Goal: Task Accomplishment & Management: Manage account settings

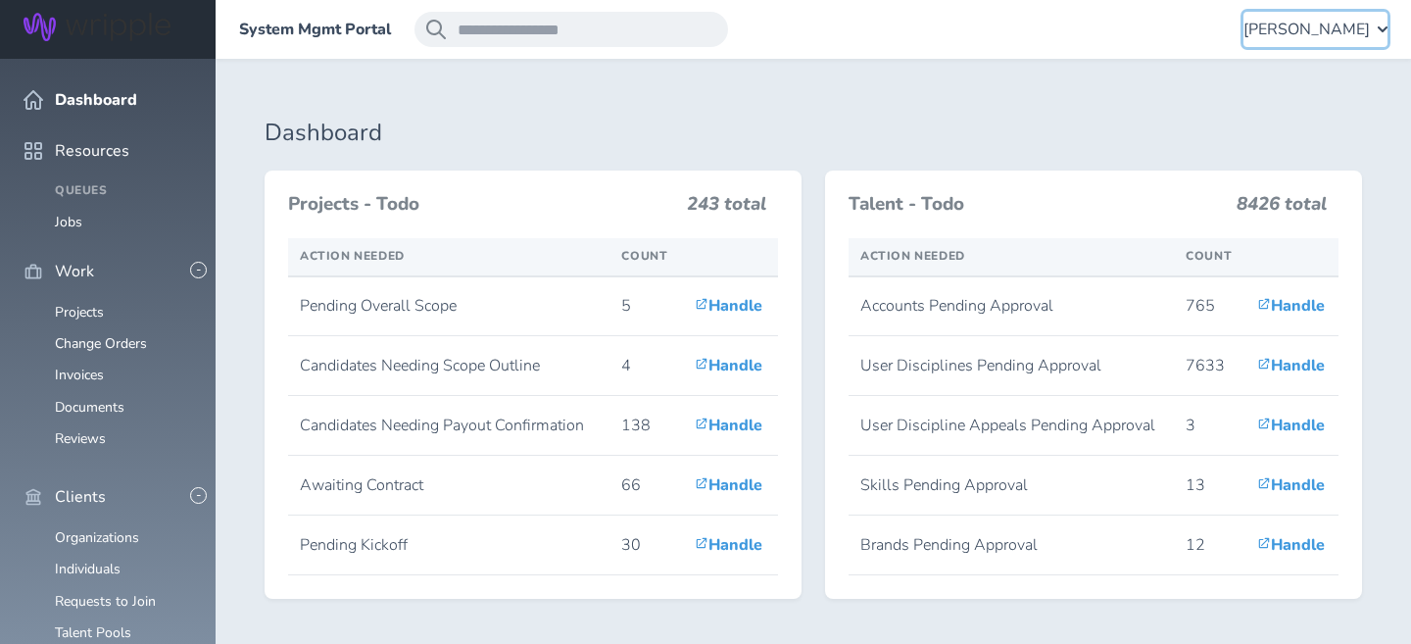
click at [1360, 26] on span "[PERSON_NAME]" at bounding box center [1306, 30] width 126 height 18
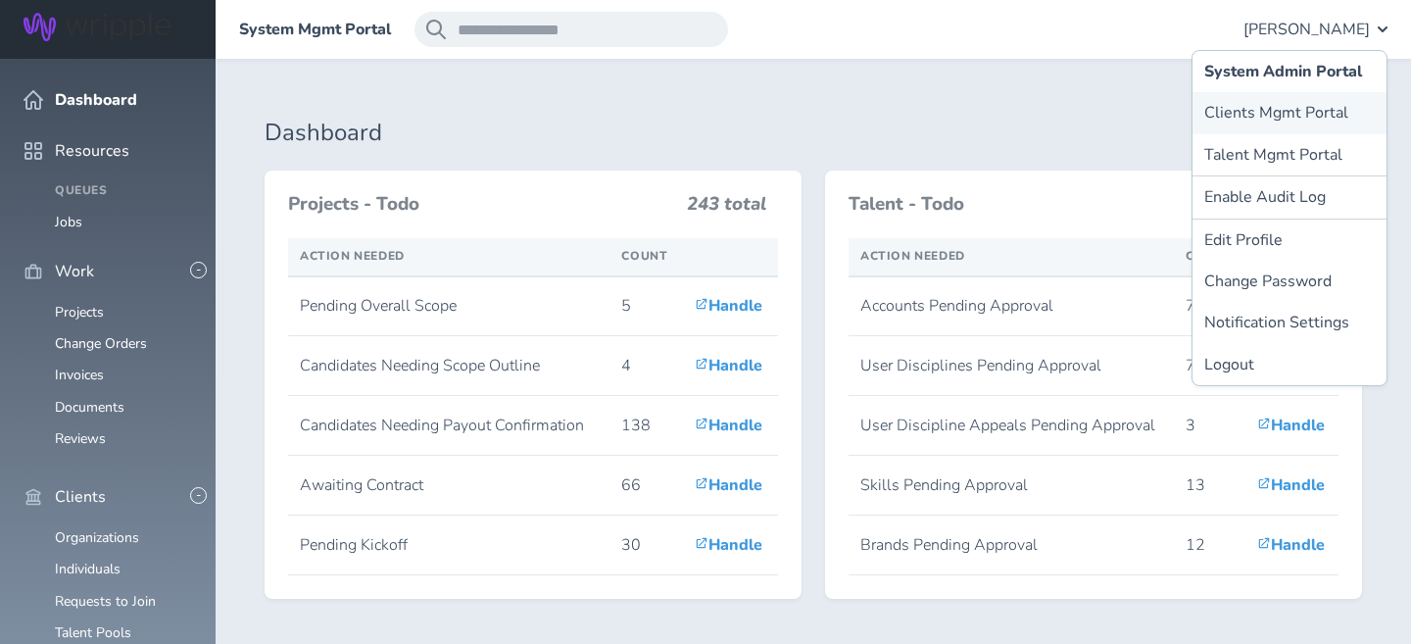
click at [1289, 112] on link "Clients Mgmt Portal" at bounding box center [1289, 112] width 194 height 41
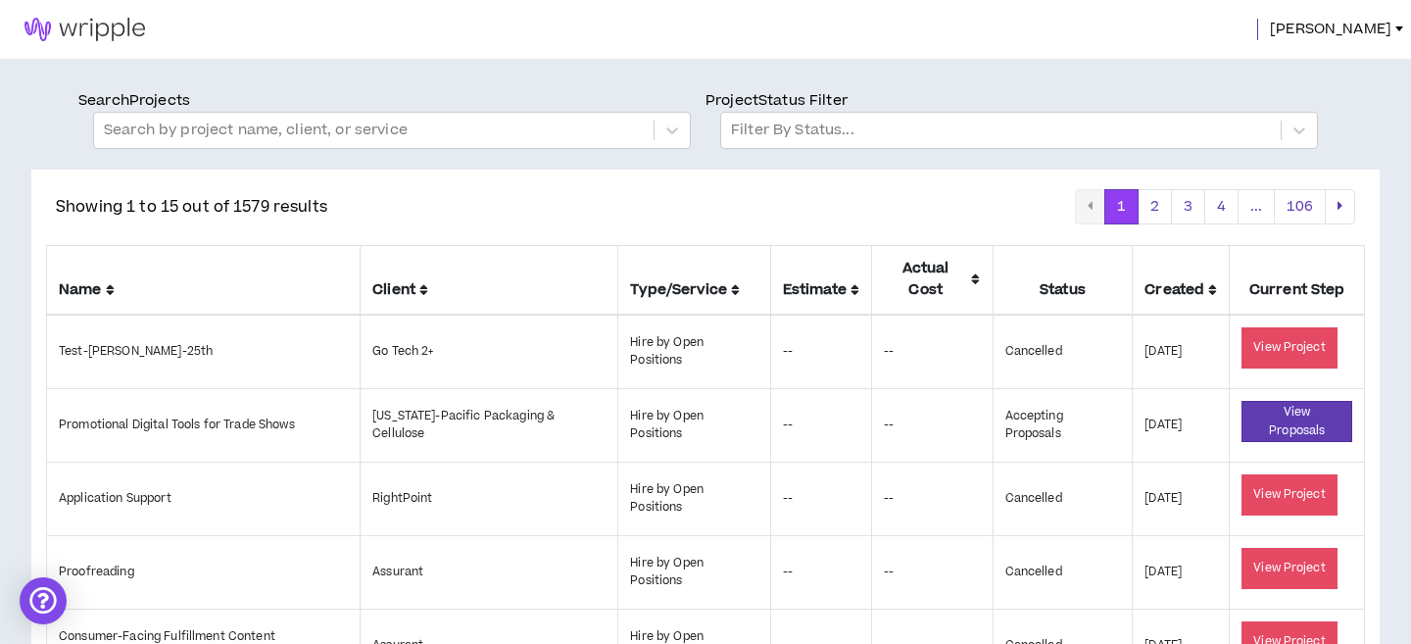
click at [1373, 36] on span "[PERSON_NAME]" at bounding box center [1330, 30] width 121 height 22
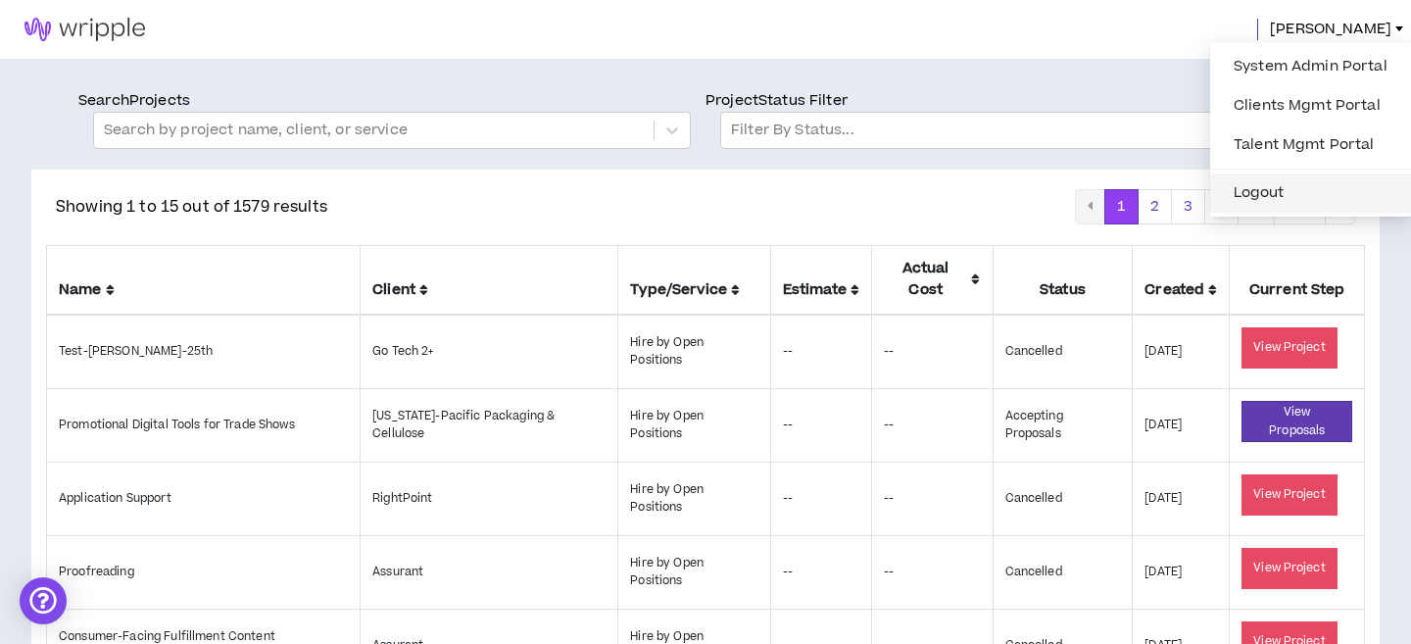
click at [1276, 195] on button "Logout" at bounding box center [1310, 192] width 177 height 29
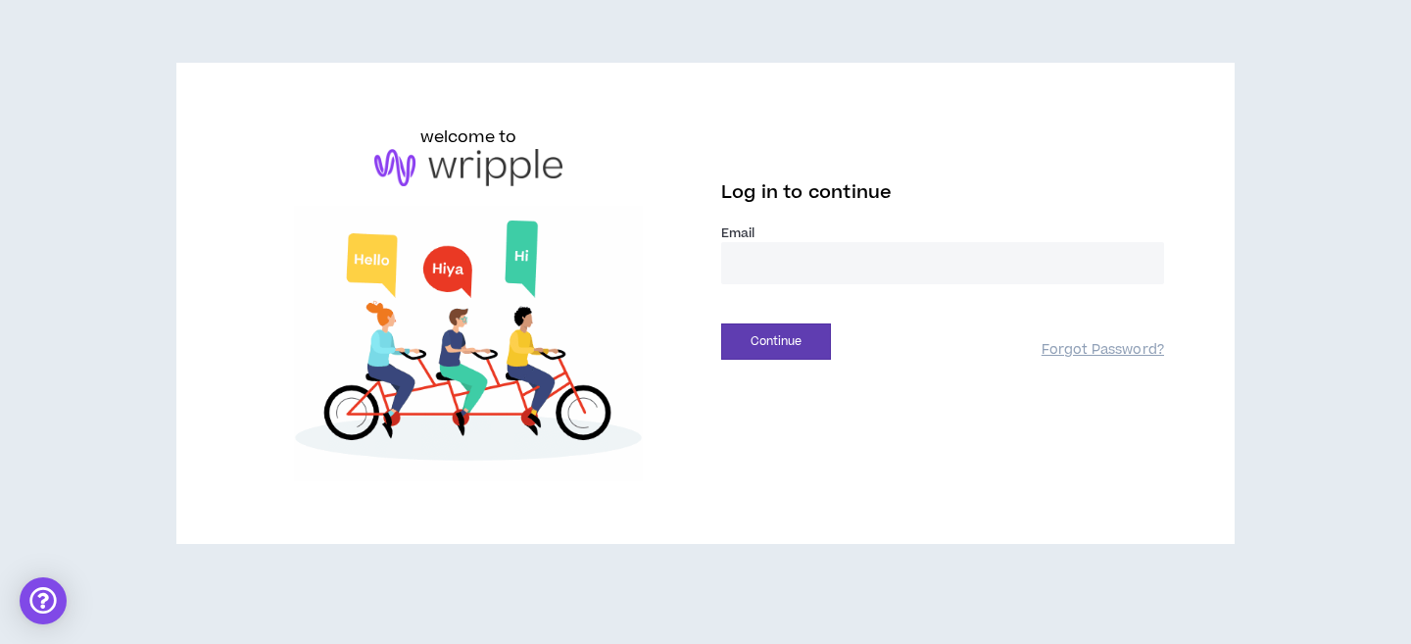
click at [788, 261] on input "email" at bounding box center [942, 263] width 443 height 42
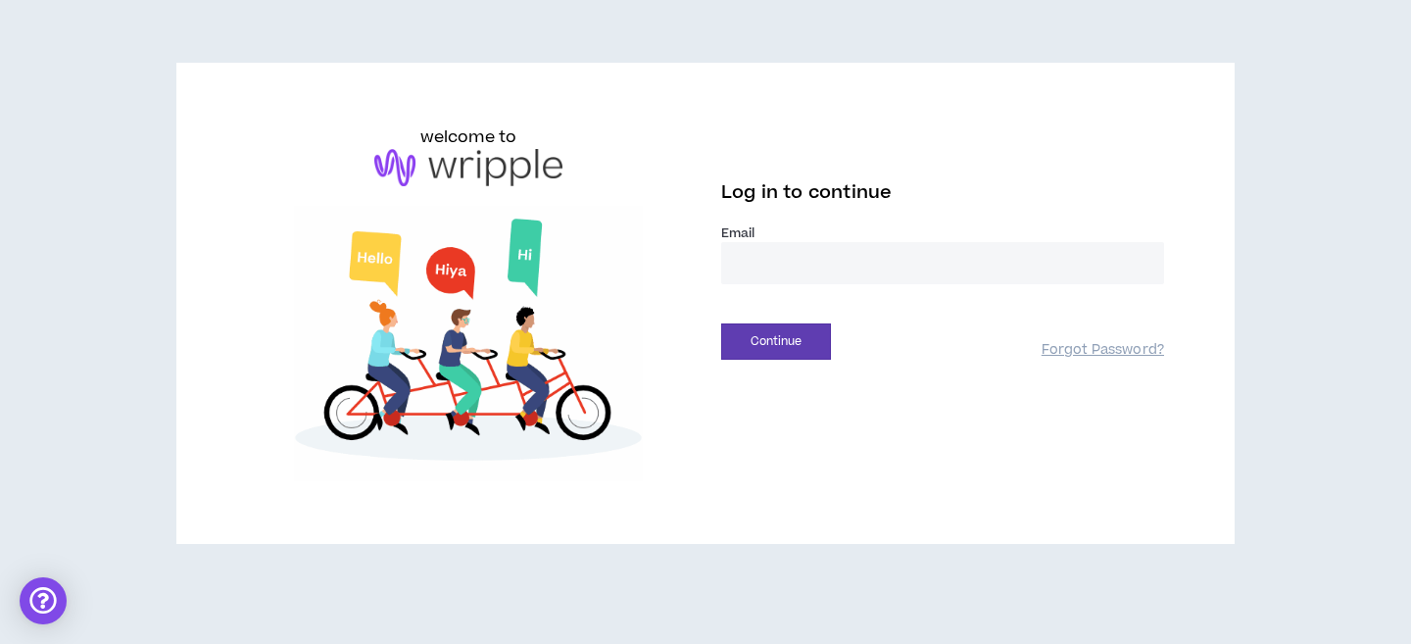
type input "**********"
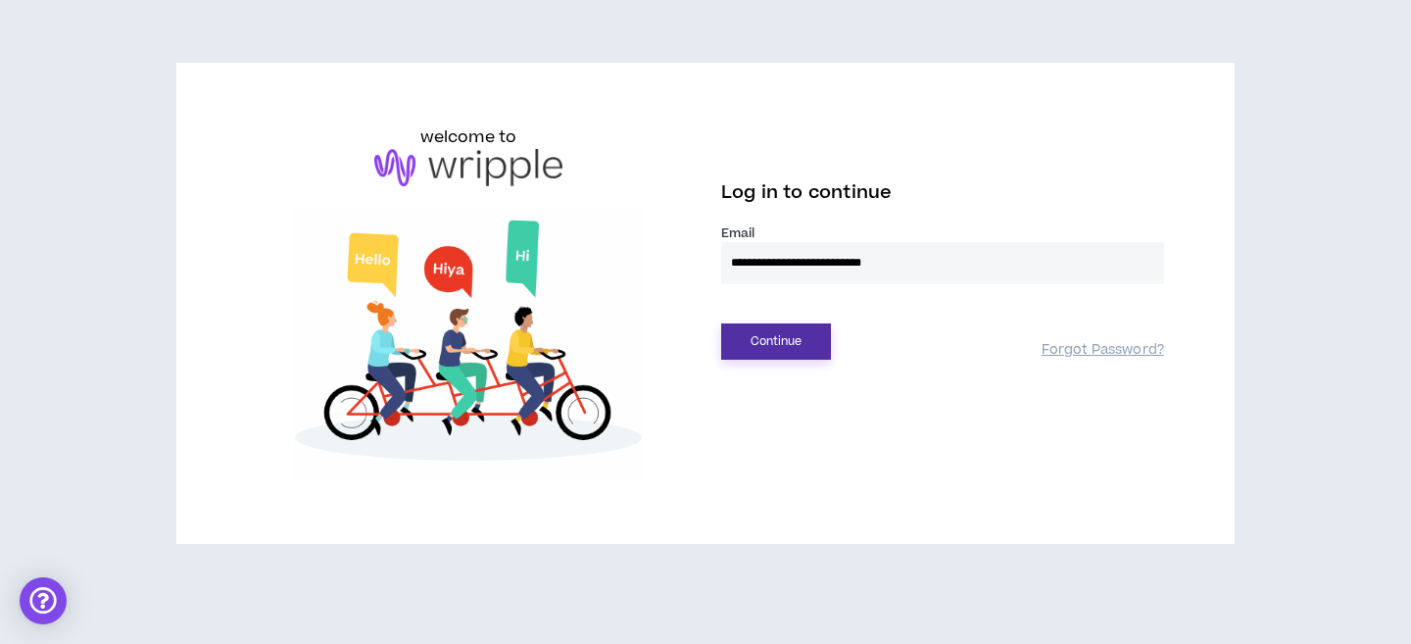
click at [753, 333] on button "Continue" at bounding box center [776, 341] width 110 height 36
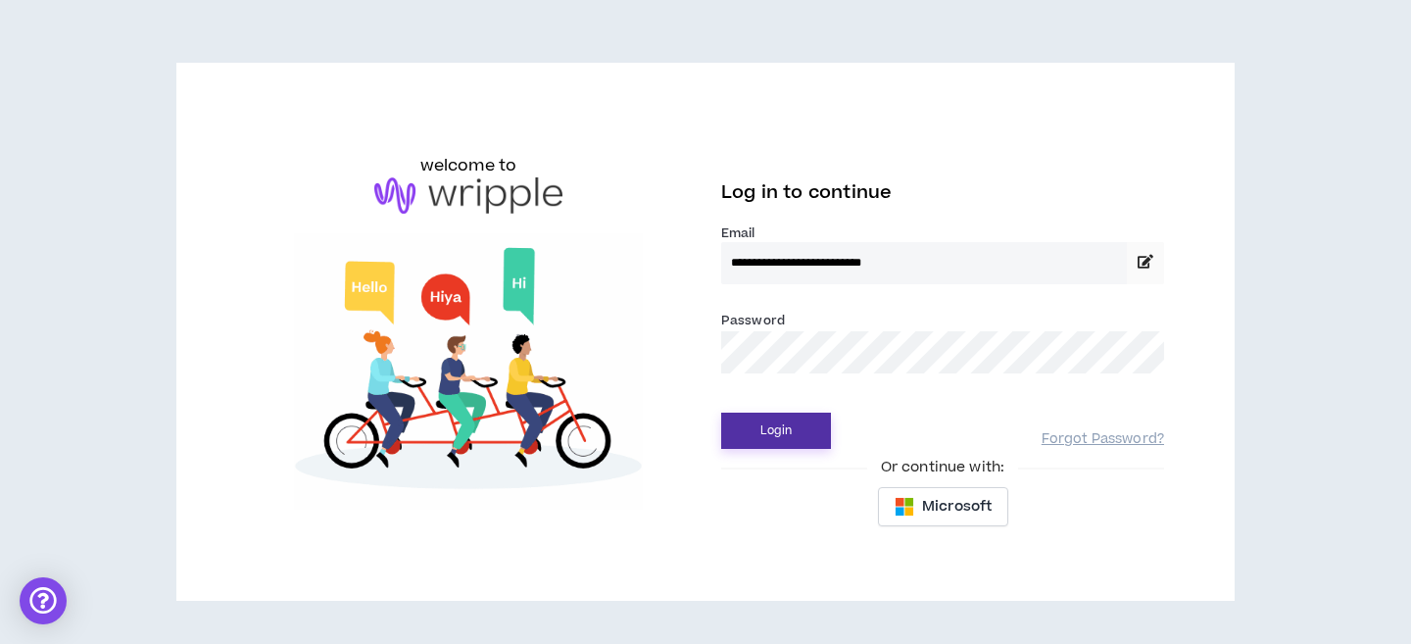
click at [755, 428] on button "Login" at bounding box center [776, 431] width 110 height 36
